Goal: Task Accomplishment & Management: Use online tool/utility

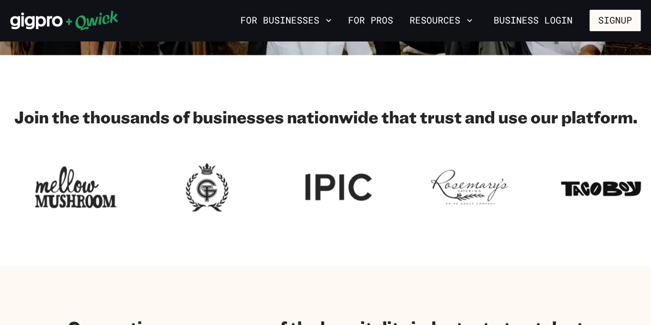
scroll to position [10, 0]
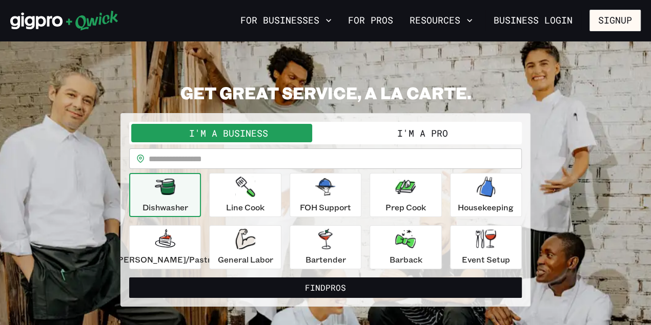
click at [199, 155] on input "text" at bounding box center [335, 159] width 373 height 20
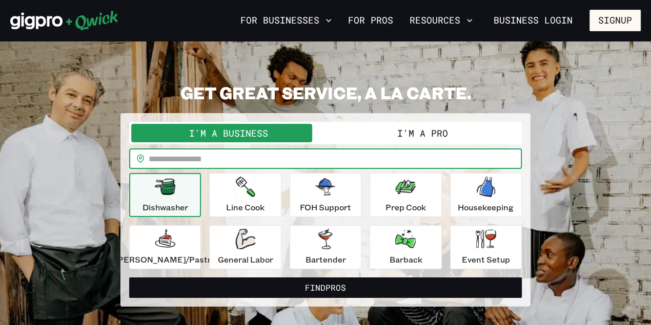
type input "*****"
click at [462, 234] on div "Event Setup" at bounding box center [486, 247] width 48 height 37
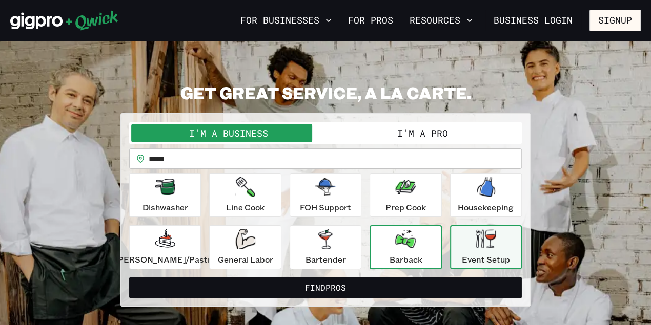
click at [408, 241] on icon "button" at bounding box center [405, 239] width 20 height 18
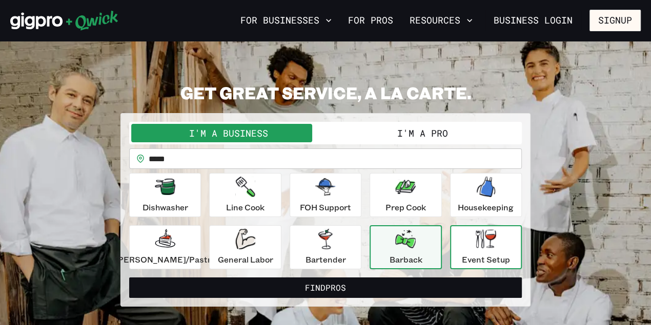
click at [450, 255] on button "Event Setup" at bounding box center [486, 247] width 72 height 44
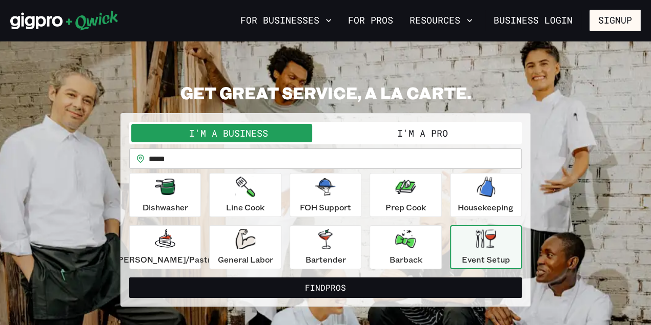
click at [394, 128] on button "I'm a Pro" at bounding box center [422, 133] width 194 height 18
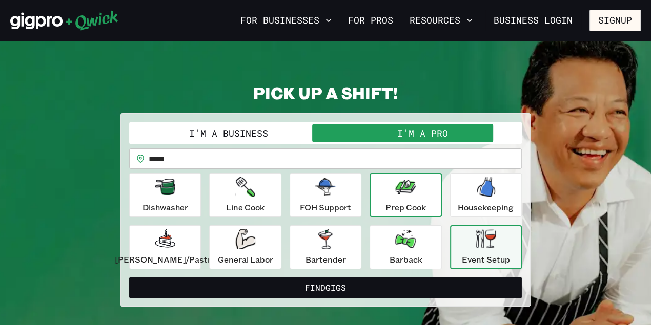
click at [405, 205] on p "Prep Cook" at bounding box center [405, 207] width 40 height 12
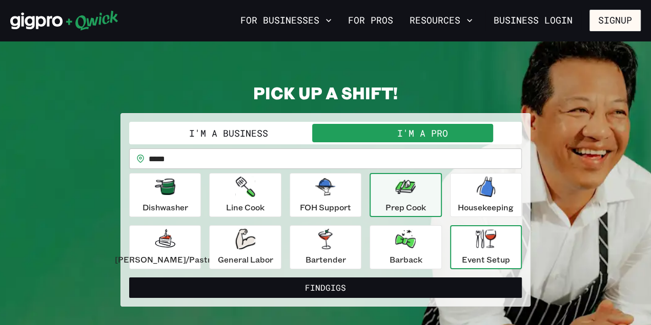
click at [462, 242] on div "Event Setup" at bounding box center [486, 247] width 48 height 37
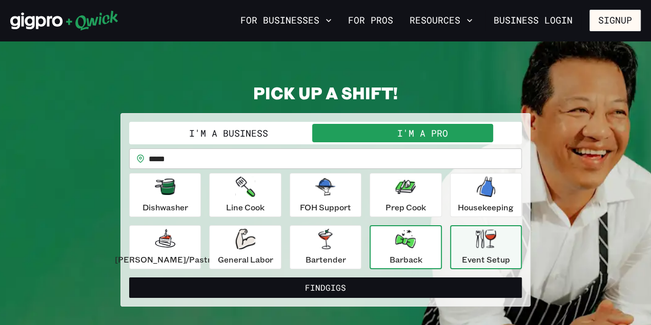
click at [412, 244] on div "Barback" at bounding box center [405, 247] width 33 height 37
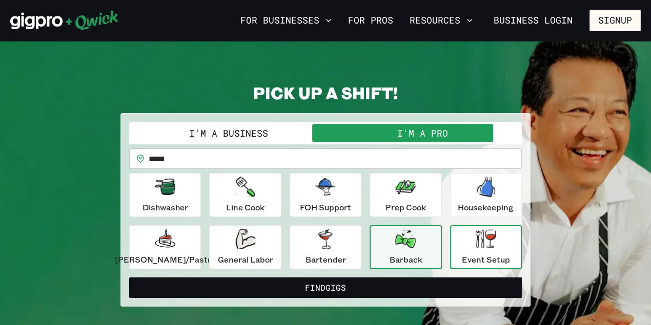
click at [486, 254] on p "Event Setup" at bounding box center [486, 260] width 48 height 12
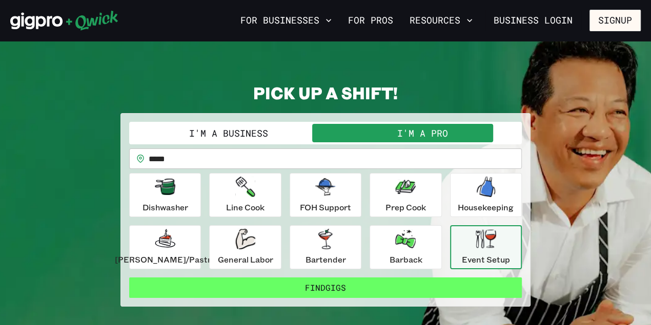
click at [340, 283] on button "Find Gigs" at bounding box center [325, 288] width 392 height 20
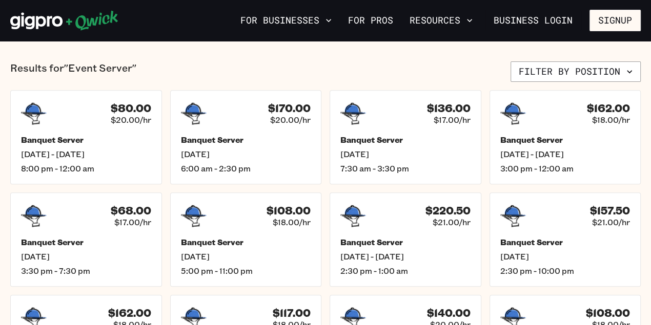
scroll to position [238, 0]
click at [523, 139] on h5 "Banquet Server" at bounding box center [564, 140] width 135 height 11
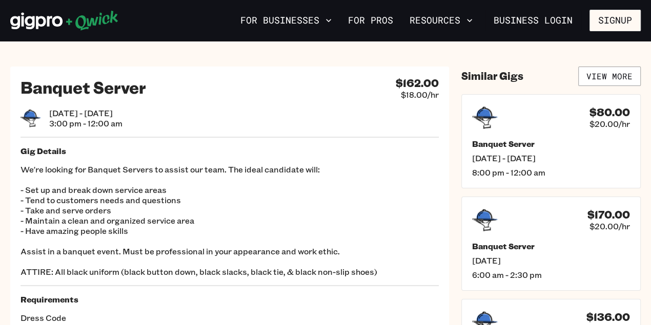
scroll to position [17, 0]
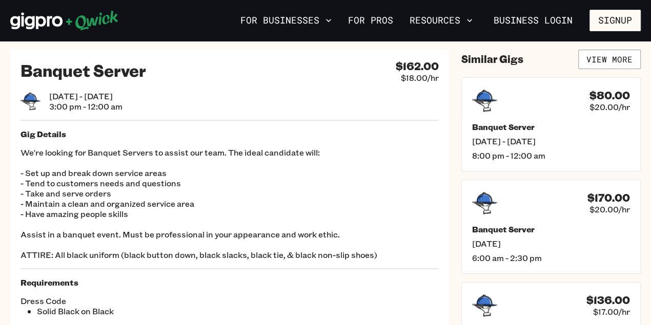
click at [117, 220] on p "We're looking for Banquet Servers to assist our team. The ideal candidate will:…" at bounding box center [229, 204] width 418 height 113
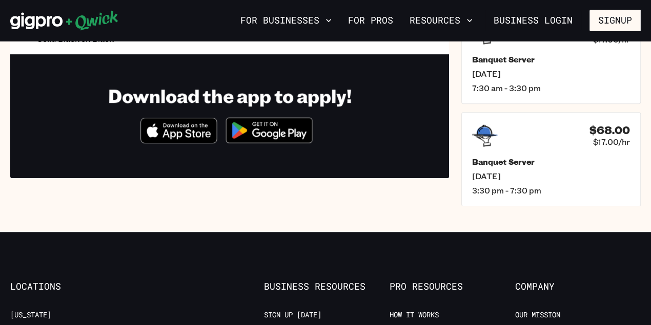
scroll to position [0, 0]
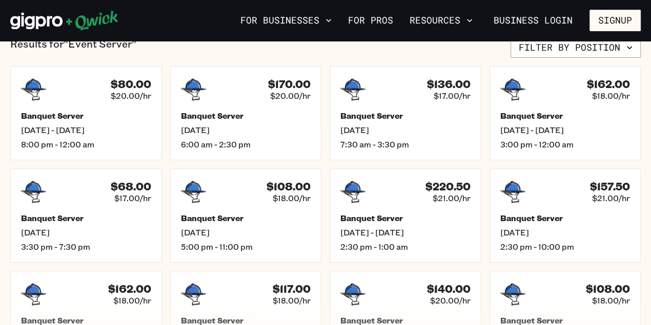
scroll to position [272, 0]
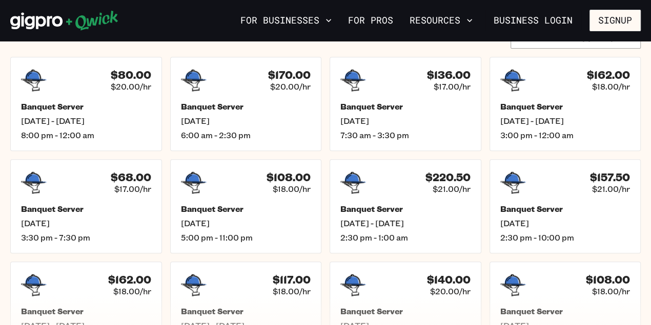
click at [0, 104] on div "Results for "Event Server" Filter by position $80.00 $20.00/hr Banquet Server […" at bounding box center [325, 192] width 651 height 328
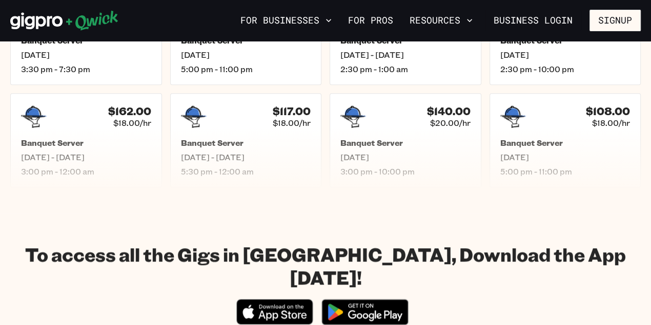
scroll to position [436, 0]
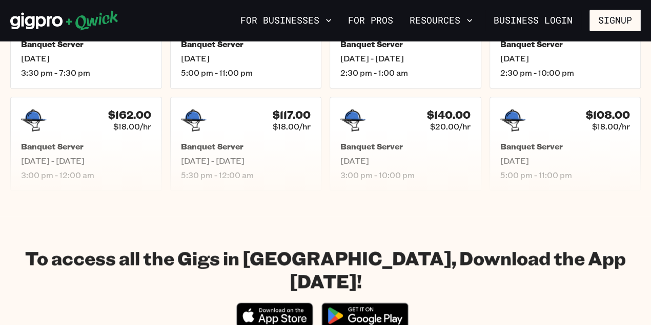
click at [280, 304] on icon "Download on the App Store" at bounding box center [274, 316] width 75 height 25
